Goal: Transaction & Acquisition: Purchase product/service

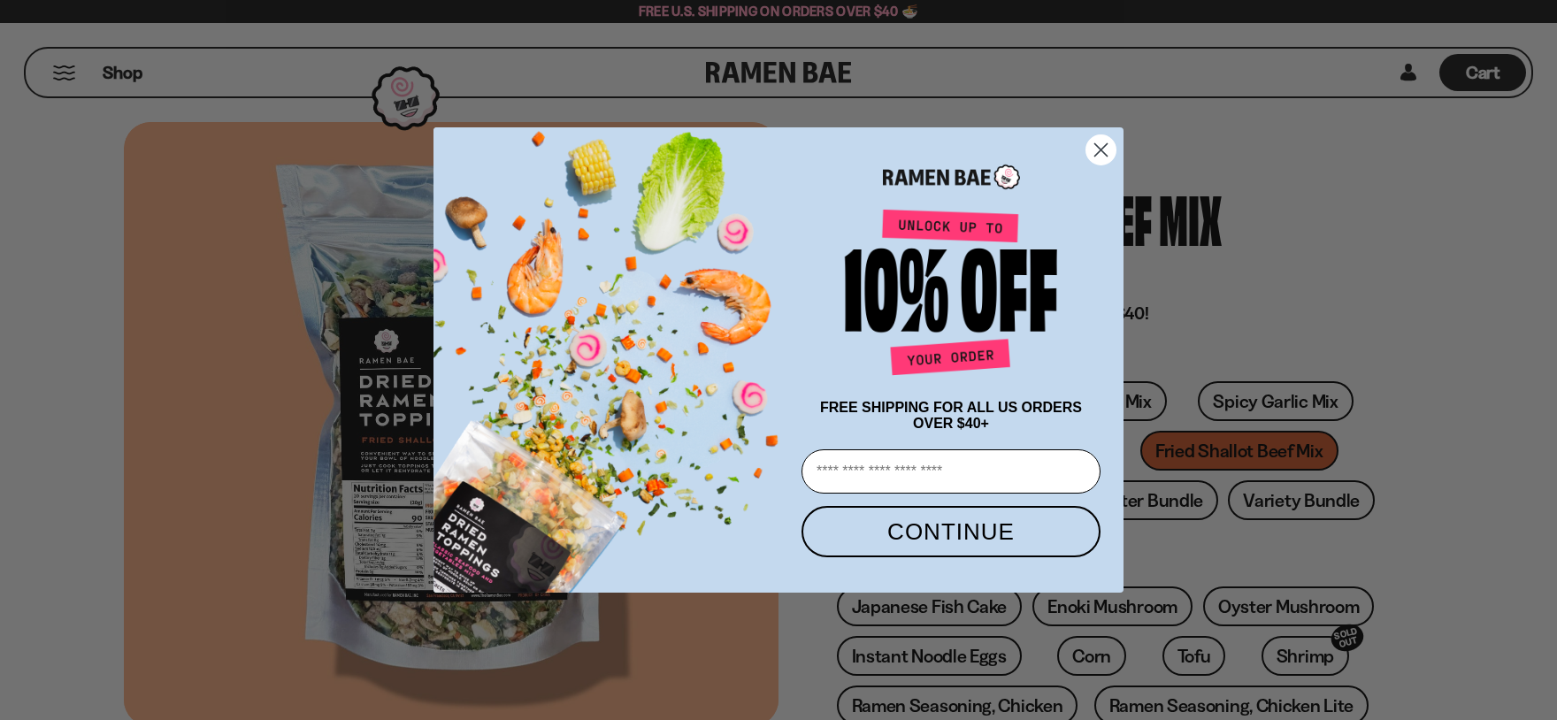
click at [1096, 151] on icon "Close dialog" at bounding box center [1101, 149] width 12 height 12
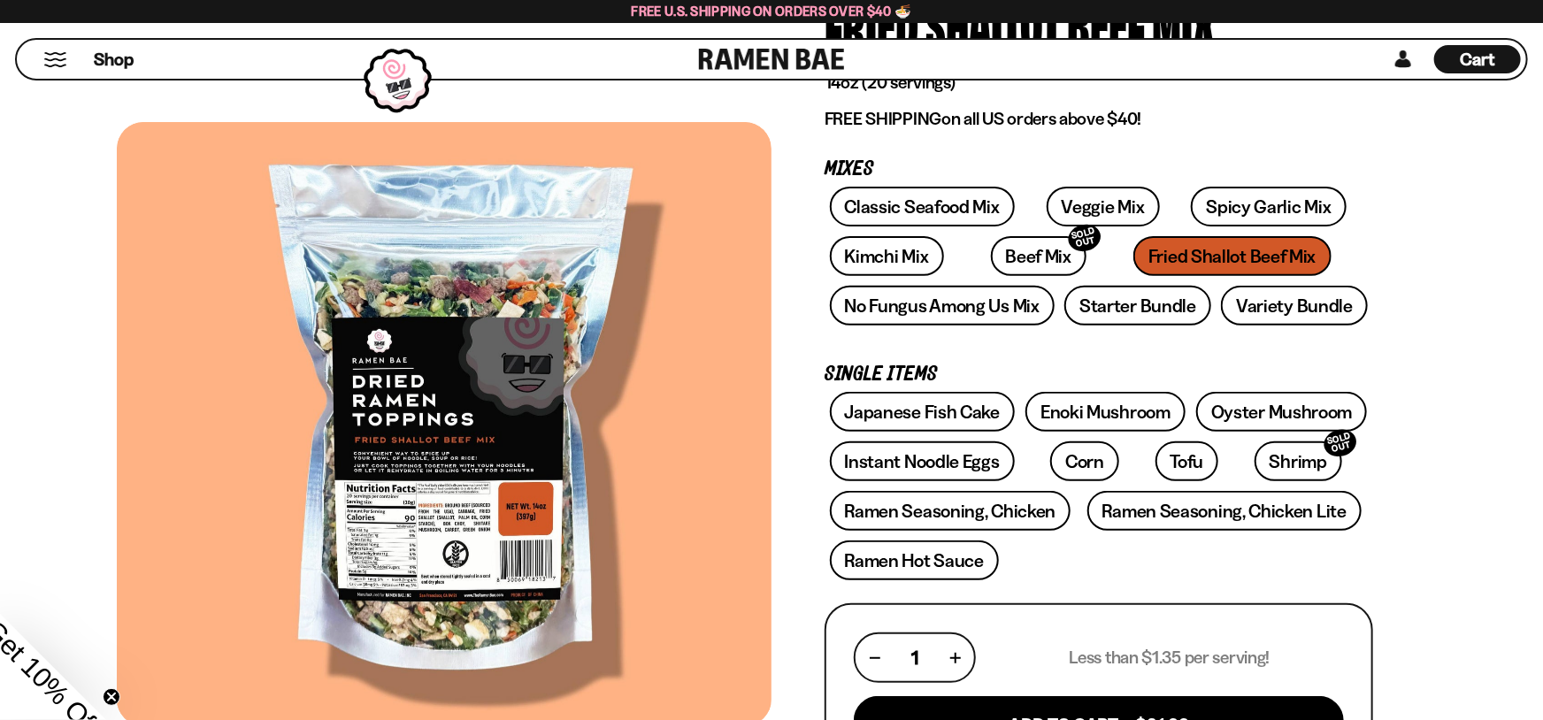
scroll to position [292, 0]
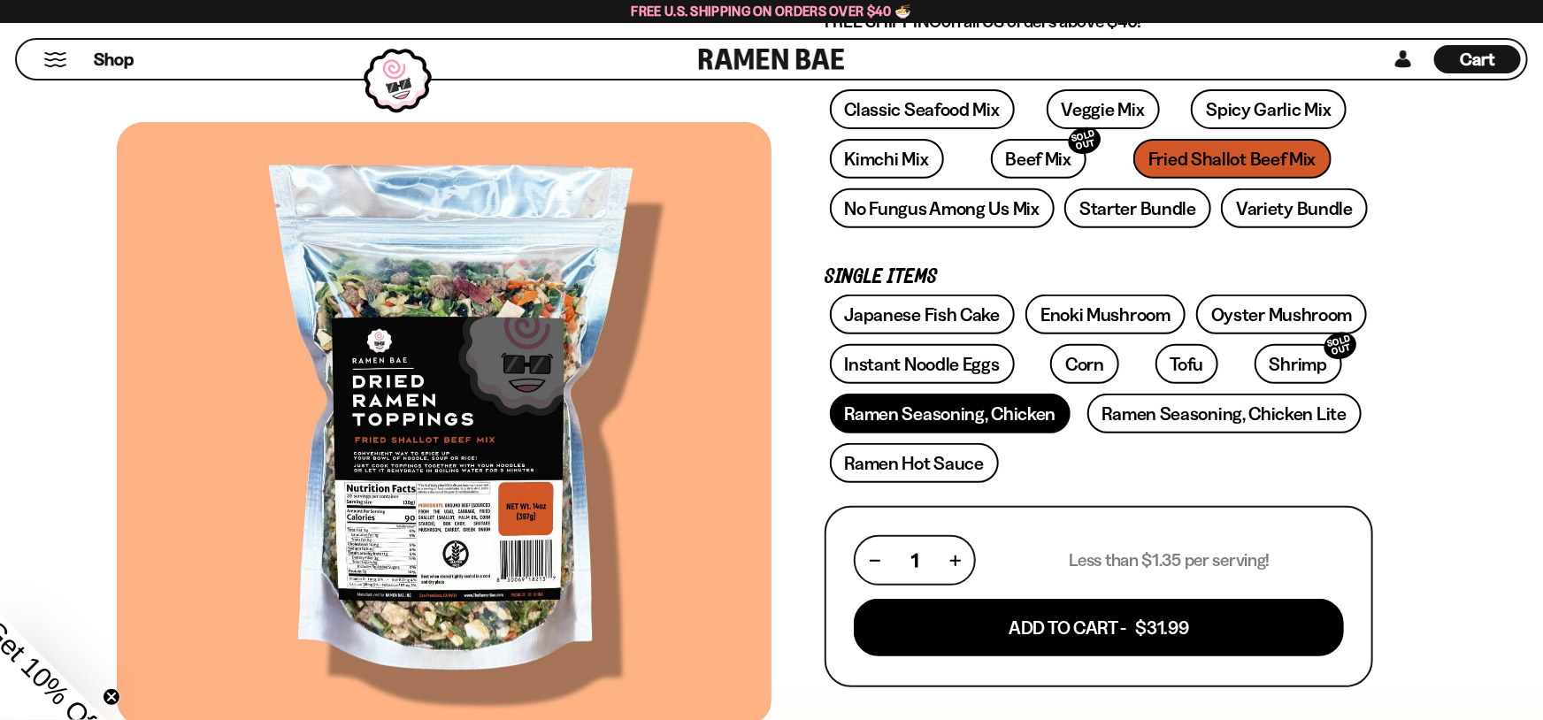
click at [934, 411] on link "Ramen Seasoning, Chicken" at bounding box center [951, 414] width 242 height 40
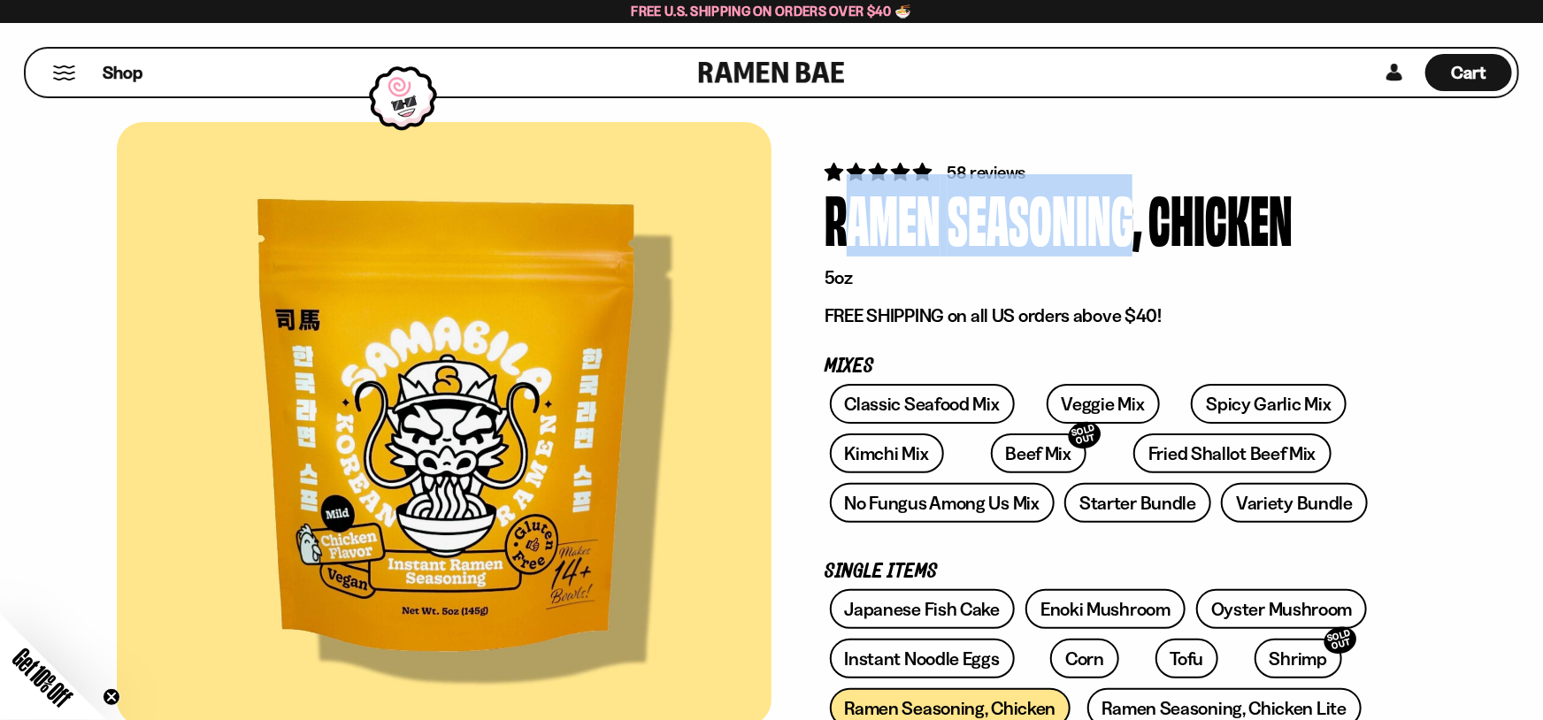
drag, startPoint x: 825, startPoint y: 226, endPoint x: 1135, endPoint y: 231, distance: 310.6
click at [1135, 231] on div "Ramen Seasoning, Chicken" at bounding box center [1099, 218] width 549 height 66
copy div "Ramen Seasoning"
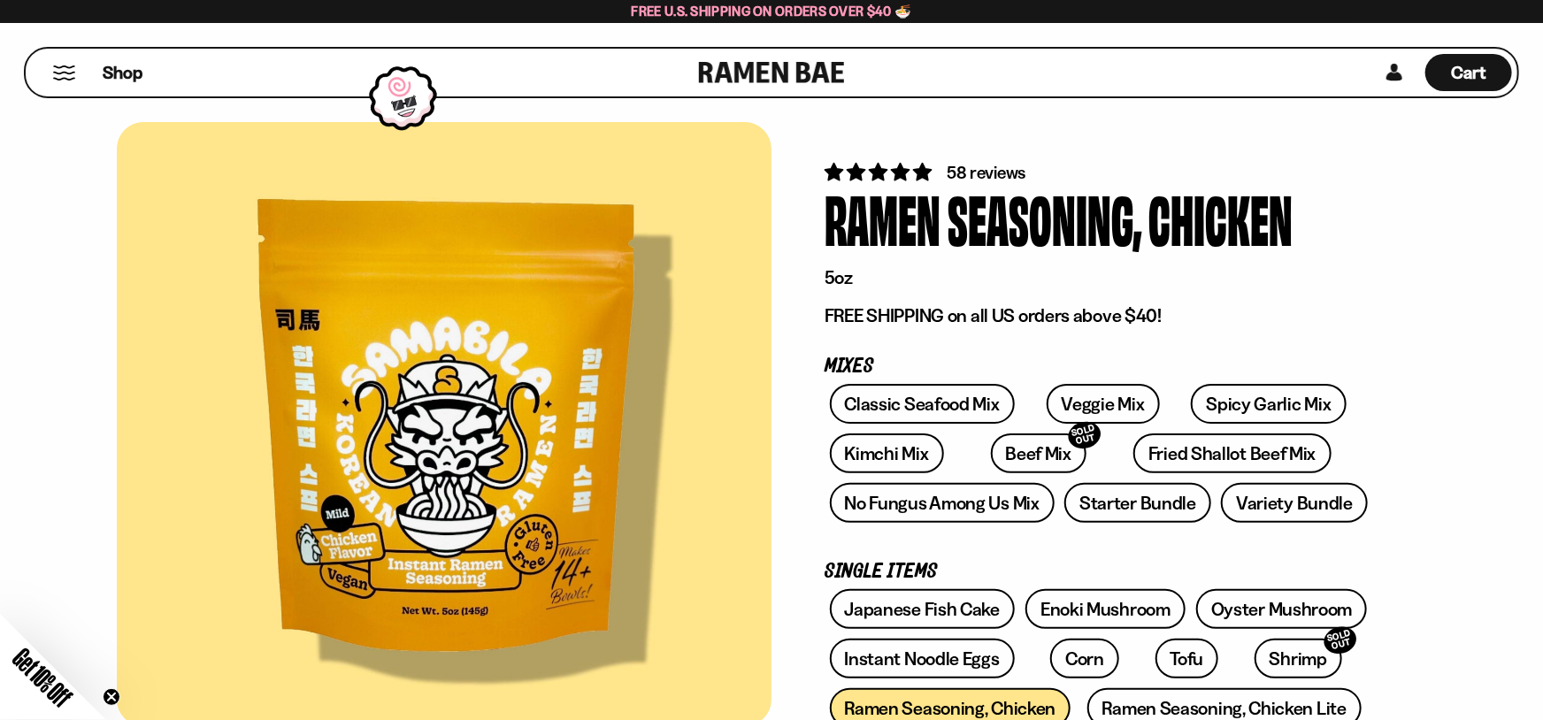
click at [961, 121] on div "Shop Cart D0381C2F-513E-4F90-8A41-6F0A75DCBAAA" at bounding box center [771, 72] width 1543 height 99
